Goal: Task Accomplishment & Management: Manage account settings

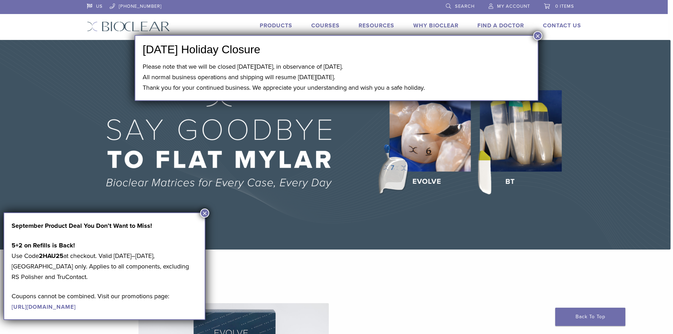
click at [202, 210] on button "×" at bounding box center [204, 213] width 9 height 9
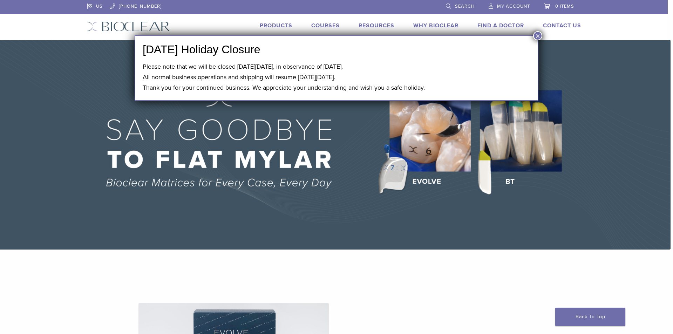
click at [540, 34] on button "×" at bounding box center [537, 35] width 9 height 9
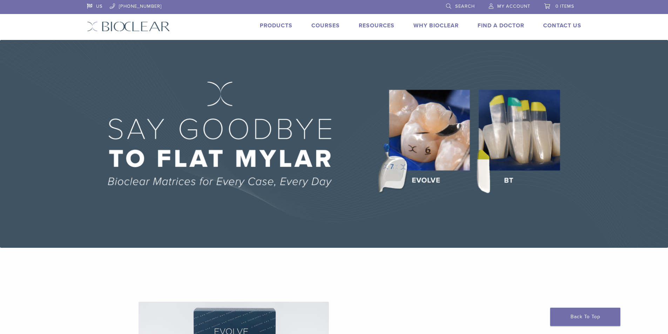
click at [518, 3] on link "My Account" at bounding box center [509, 5] width 41 height 11
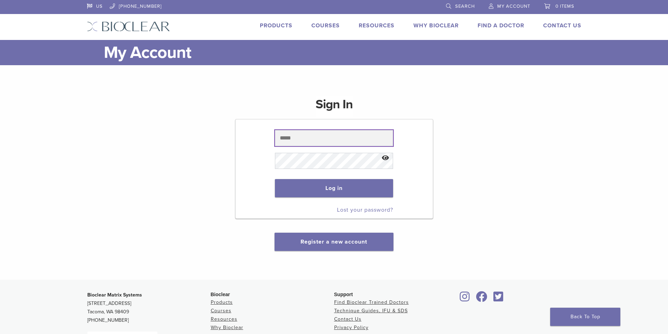
type input "**********"
click at [386, 157] on button "Show password" at bounding box center [385, 158] width 15 height 18
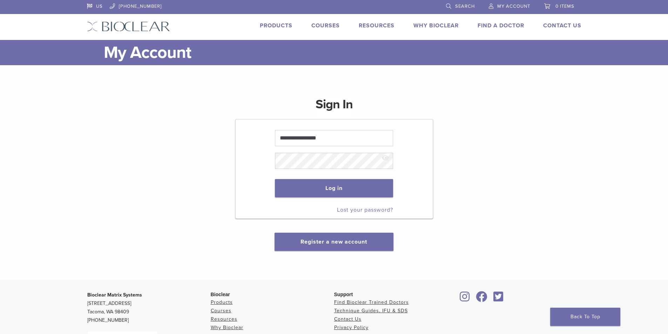
click at [373, 211] on link "Lost your password?" at bounding box center [365, 209] width 56 height 7
click at [368, 208] on link "Lost your password?" at bounding box center [365, 209] width 56 height 7
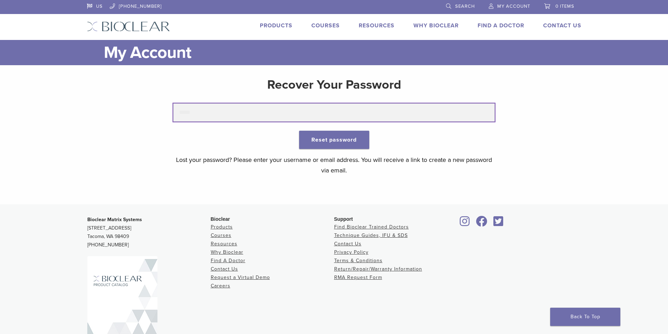
click at [237, 114] on input "text" at bounding box center [333, 112] width 321 height 18
type input "**********"
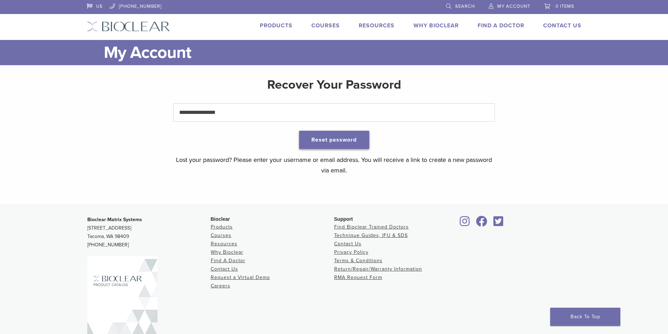
click at [356, 139] on button "Reset password" at bounding box center [334, 140] width 70 height 18
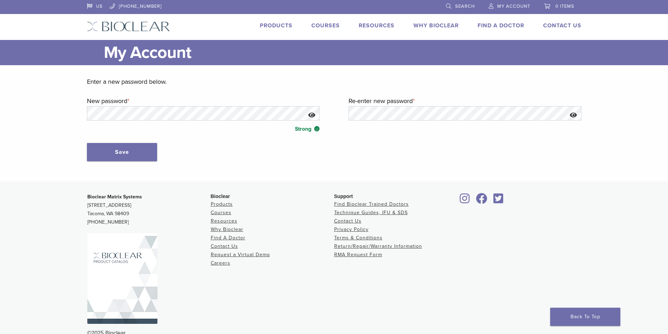
click at [527, 151] on p "Save" at bounding box center [334, 152] width 494 height 18
click at [129, 150] on button "Save" at bounding box center [122, 152] width 70 height 18
